Goal: Task Accomplishment & Management: Complete application form

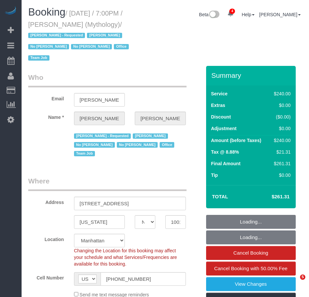
select select "NY"
select select "number:89"
select select "number:90"
select select "number:15"
select select "number:7"
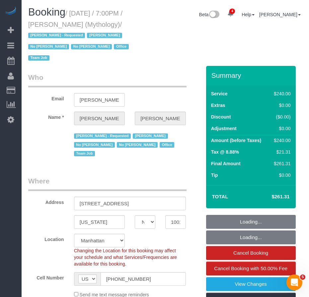
select select "object:831"
select select "string:stripe-card_1F0CXe4VGloSiKo7V7BiKmvB"
select select "2"
select select "120"
select select "spot1"
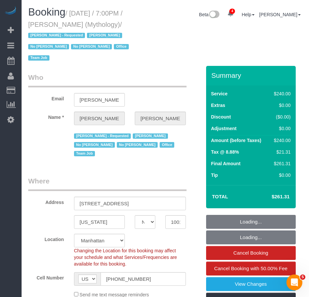
select select "object:1402"
